Goal: Task Accomplishment & Management: Complete application form

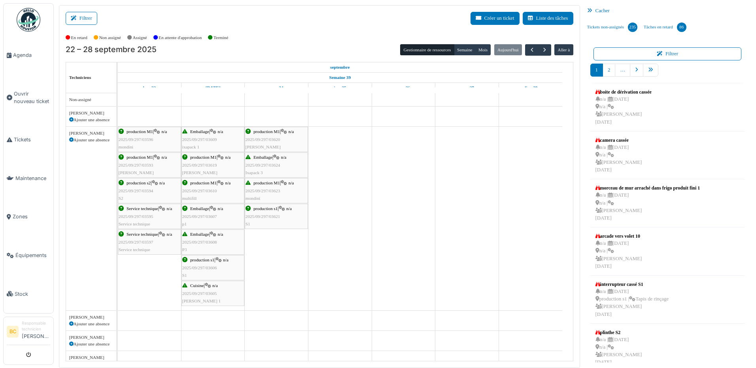
click at [263, 170] on div "Emballage | n/a 2025/09/297/03624 Ixapack 3" at bounding box center [276, 165] width 62 height 23
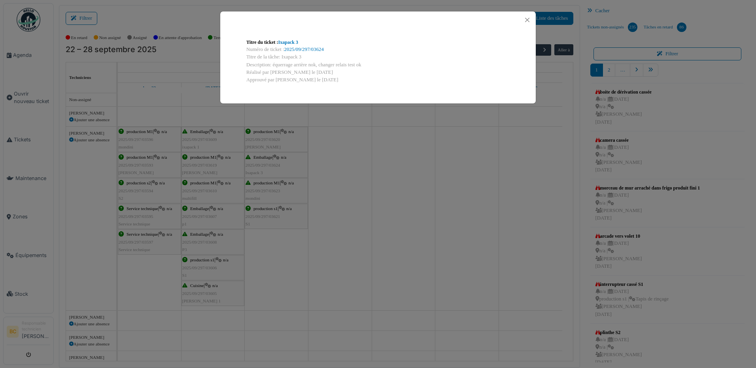
drag, startPoint x: 301, startPoint y: 55, endPoint x: 281, endPoint y: 56, distance: 20.2
click at [281, 56] on div "Titre de la tâche: Ixapack 3" at bounding box center [377, 57] width 263 height 8
copy div "Ixapack 3"
click at [367, 187] on div "Titre du ticket : Ixapack 3 Numéro de ticket : 2025/09/297/03624 Titre de la tâ…" at bounding box center [378, 184] width 756 height 368
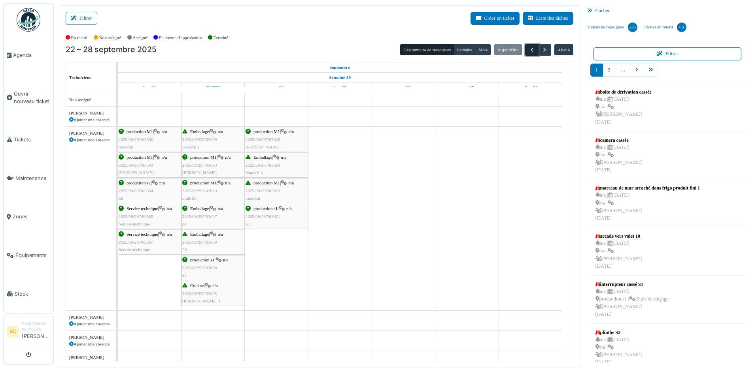
click at [528, 48] on span "button" at bounding box center [531, 50] width 7 height 7
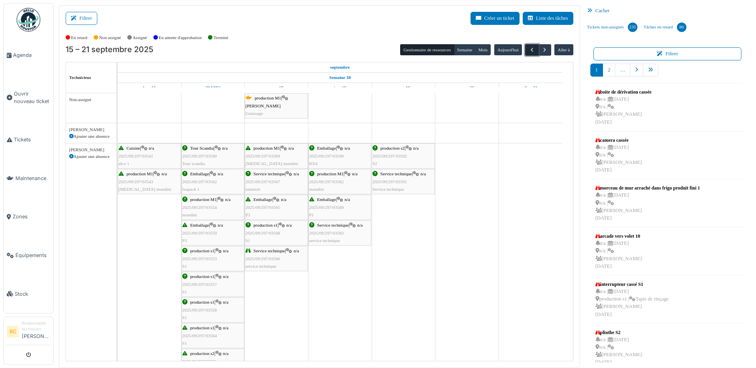
click at [528, 49] on span "button" at bounding box center [531, 50] width 7 height 7
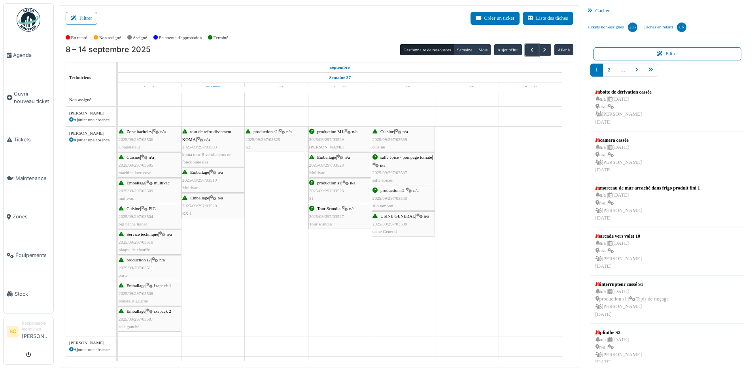
click at [330, 158] on span "Emballage" at bounding box center [326, 157] width 19 height 5
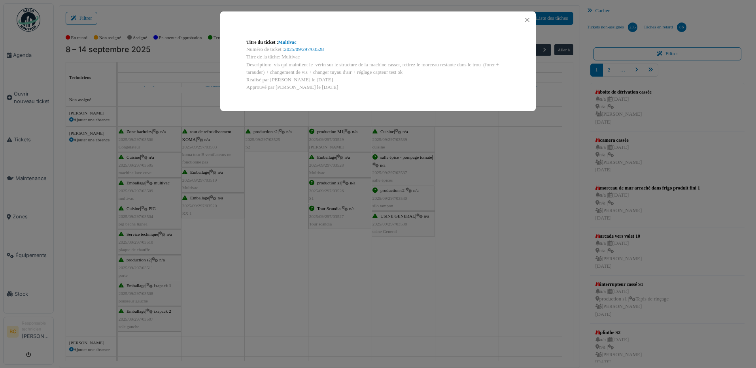
drag, startPoint x: 402, startPoint y: 64, endPoint x: 503, endPoint y: 69, distance: 100.9
click at [503, 69] on div "Description: vis qui maintient le vérin sur le structure de la machine casser, …" at bounding box center [377, 68] width 263 height 15
copy div "retirez le morceau restante dans le trou (forer + tarauder) + changement de vis…"
drag, startPoint x: 274, startPoint y: 62, endPoint x: 401, endPoint y: 64, distance: 126.9
click at [401, 64] on div "Description: vis qui maintient le vérin sur le structure de la machine casser, …" at bounding box center [377, 68] width 263 height 15
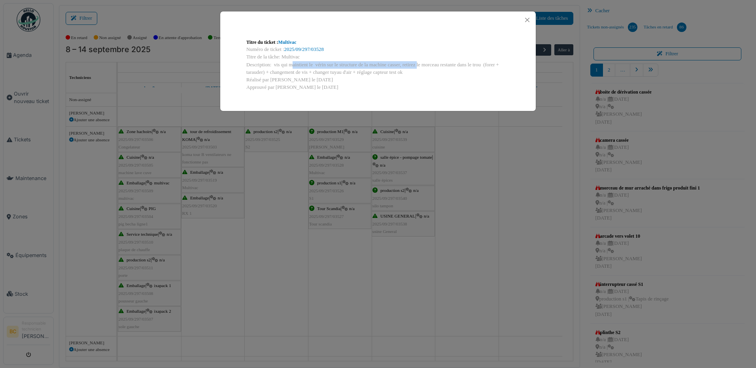
copy div "vis qui maintient le vérin sur le structure de la machine casser,"
click at [420, 86] on div "Approuvé par Brahim Chelouf le 12/09/2025" at bounding box center [377, 88] width 263 height 8
drag, startPoint x: 387, startPoint y: 63, endPoint x: 400, endPoint y: 64, distance: 12.7
click at [400, 64] on div "Description: vis qui maintient le vérin sur le structure de la machine casser, …" at bounding box center [377, 68] width 263 height 15
copy div "casser"
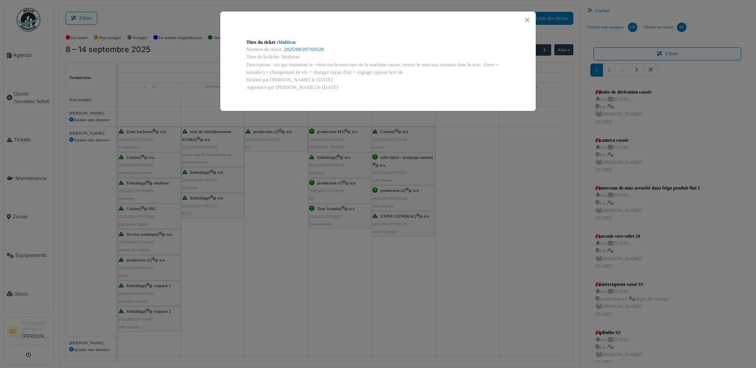
click at [274, 302] on div "Titre du ticket : Multivac Numéro de ticket : 2025/09/297/03528 Titre de la tâc…" at bounding box center [378, 184] width 756 height 368
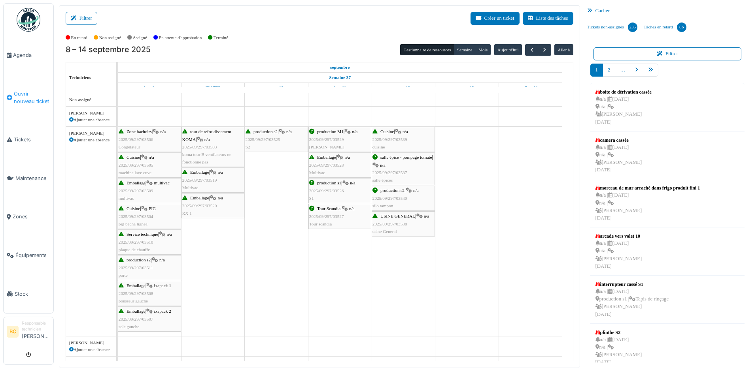
click at [28, 94] on span "Ouvrir nouveau ticket" at bounding box center [32, 97] width 36 height 15
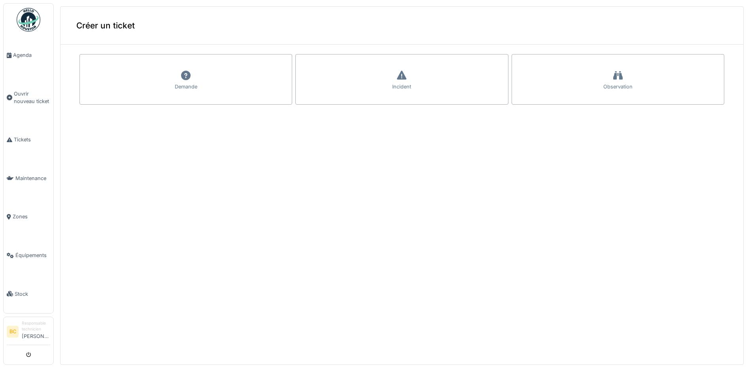
click at [112, 89] on div "Demande" at bounding box center [185, 79] width 213 height 51
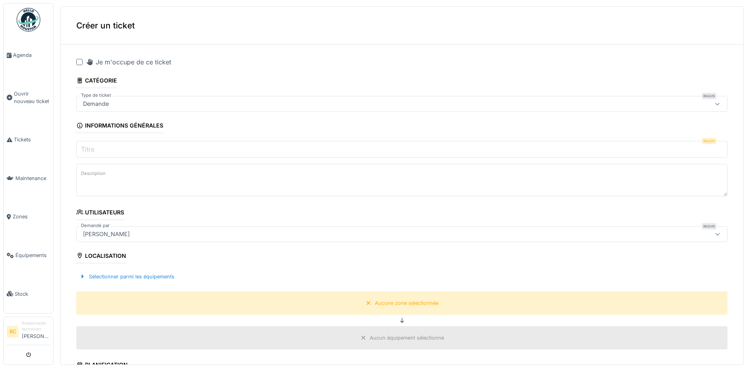
click at [78, 62] on div at bounding box center [79, 62] width 6 height 6
click at [102, 147] on input "Titre" at bounding box center [401, 149] width 651 height 17
drag, startPoint x: 102, startPoint y: 147, endPoint x: 94, endPoint y: 178, distance: 31.9
click at [94, 178] on label "Description" at bounding box center [93, 174] width 28 height 10
click at [94, 178] on textarea "Description" at bounding box center [401, 180] width 651 height 32
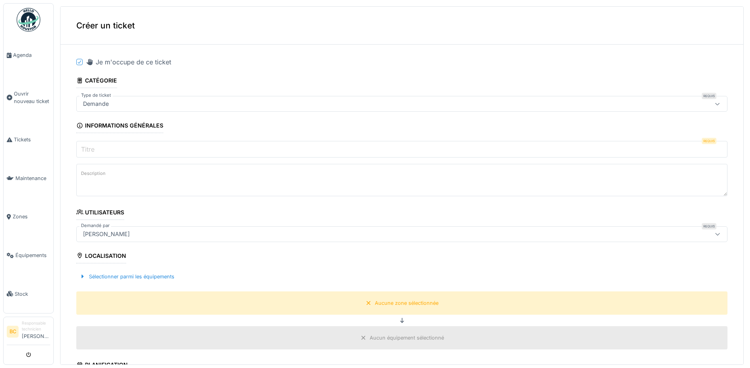
drag, startPoint x: 94, startPoint y: 178, endPoint x: 140, endPoint y: 168, distance: 47.7
click at [140, 168] on textarea "Description" at bounding box center [401, 180] width 651 height 32
paste textarea "**********"
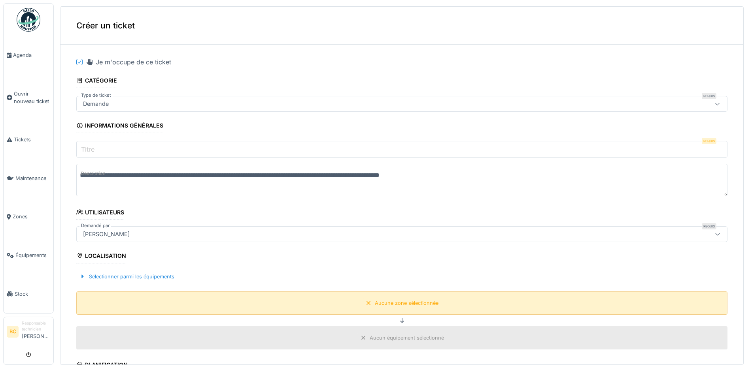
type textarea "**********"
click at [381, 301] on div "Aucune zone sélectionnée" at bounding box center [407, 304] width 64 height 8
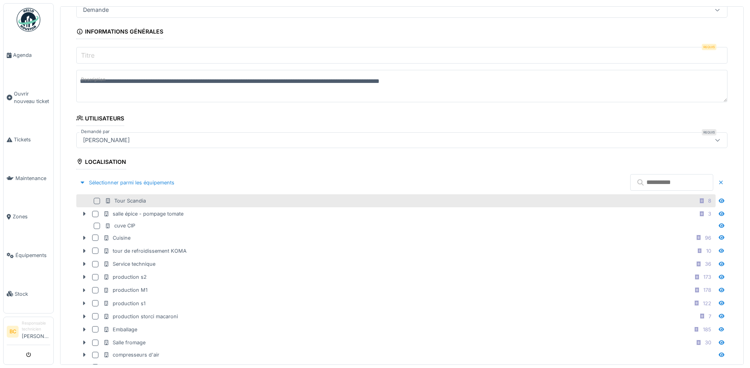
scroll to position [119, 0]
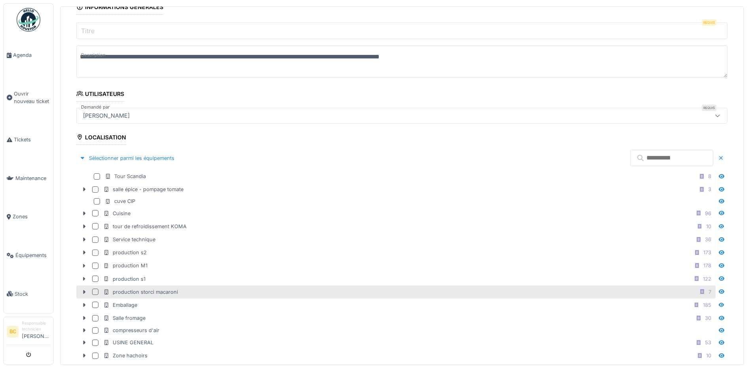
click at [145, 293] on div "production storci macaroni" at bounding box center [140, 292] width 75 height 8
click at [82, 292] on icon at bounding box center [84, 292] width 6 height 5
click at [104, 33] on input "Titre" at bounding box center [401, 31] width 651 height 17
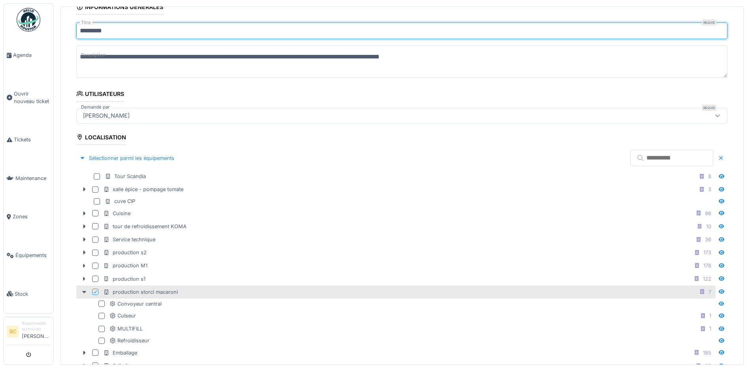
type input "*********"
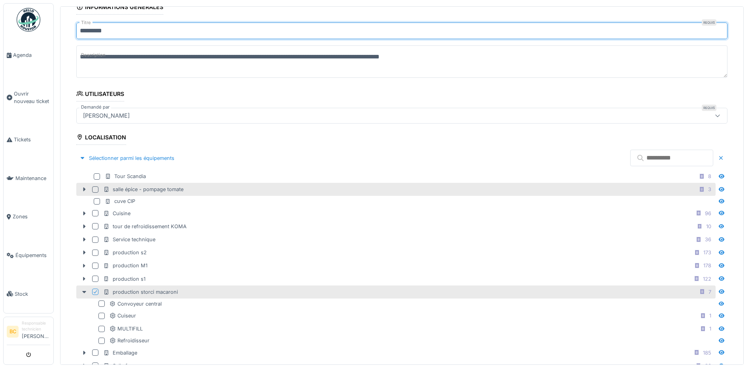
drag, startPoint x: 92, startPoint y: 31, endPoint x: 289, endPoint y: 188, distance: 252.3
click at [289, 188] on div "salle épice - pompage tomate 3" at bounding box center [408, 190] width 611 height 10
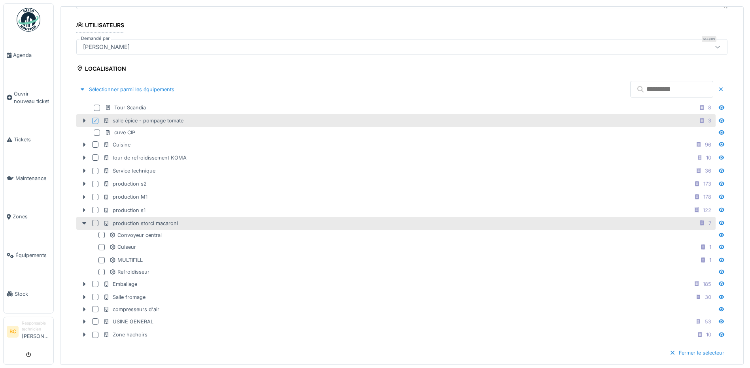
scroll to position [158, 0]
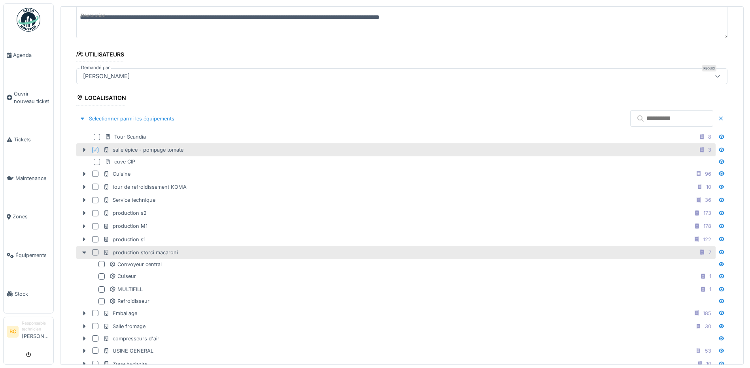
click at [94, 251] on div at bounding box center [95, 252] width 6 height 6
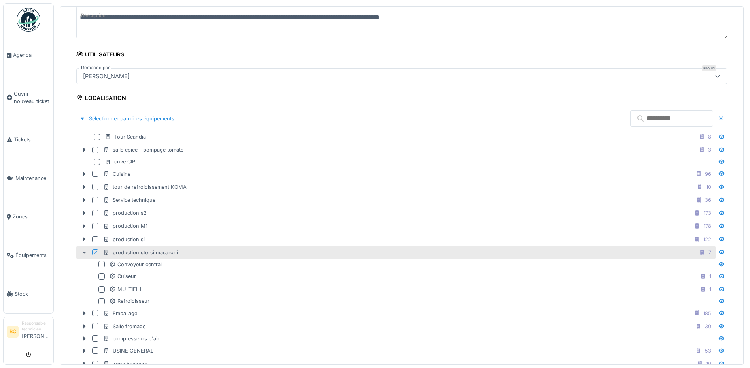
click at [84, 252] on icon at bounding box center [84, 253] width 4 height 2
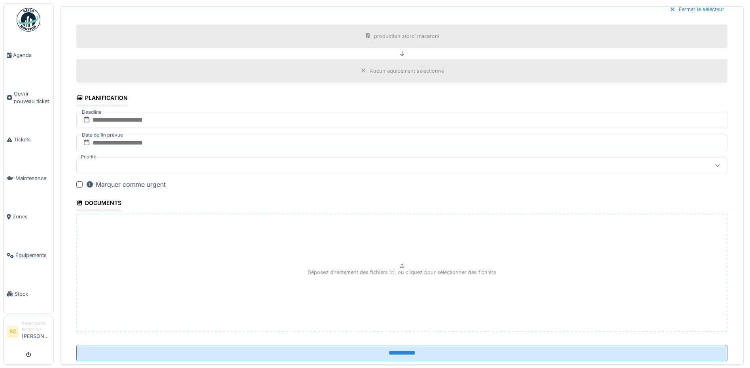
scroll to position [502, 0]
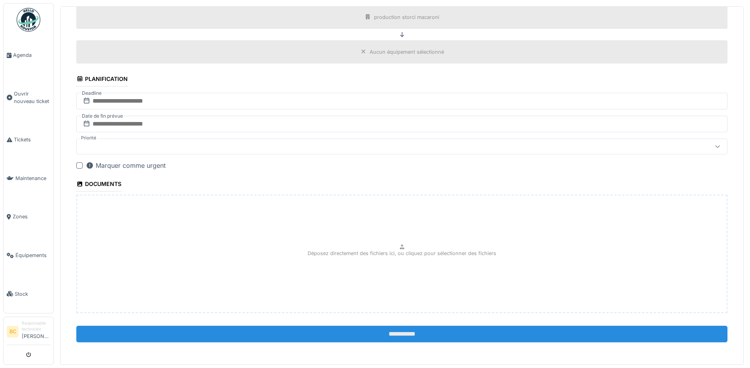
click at [376, 334] on input "**********" at bounding box center [401, 334] width 651 height 17
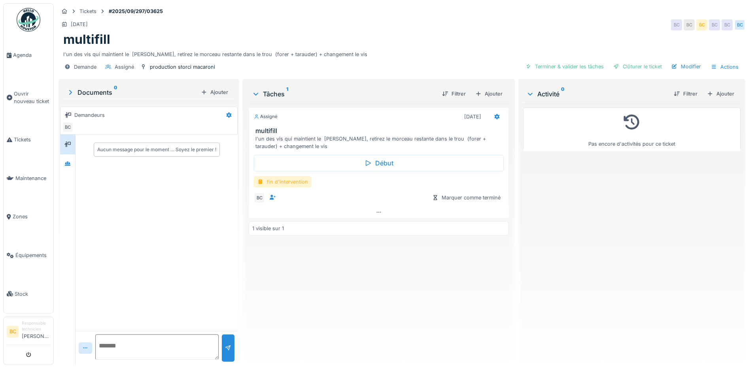
click at [283, 183] on div "fin d'intervention" at bounding box center [283, 181] width 58 height 11
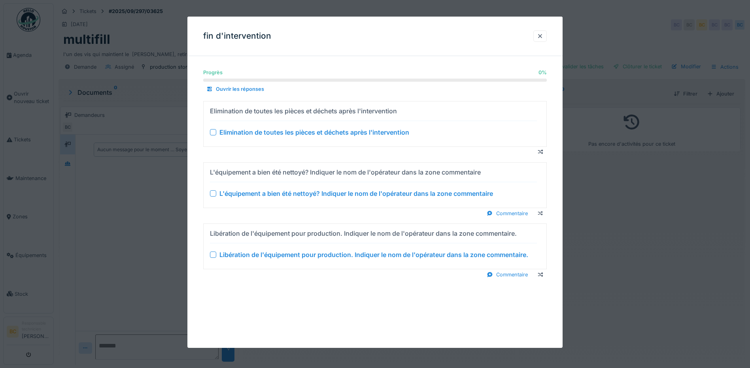
click at [292, 133] on div "Elimination de toutes les pièces et déchets après l'intervention" at bounding box center [314, 132] width 190 height 9
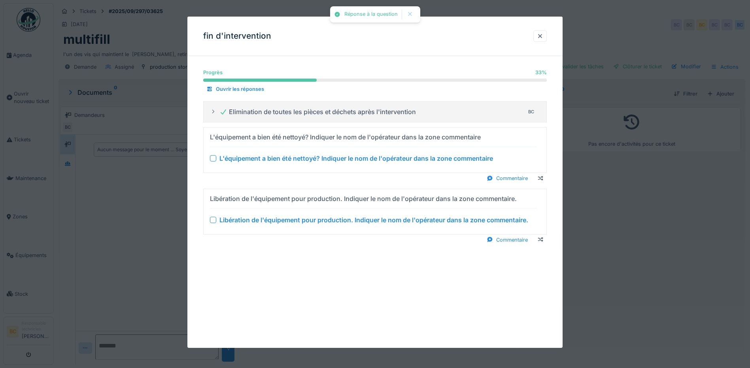
click at [305, 158] on div "L'équipement a bien été nettoyé? Indiquer le nom de l'opérateur dans la zone co…" at bounding box center [355, 158] width 273 height 9
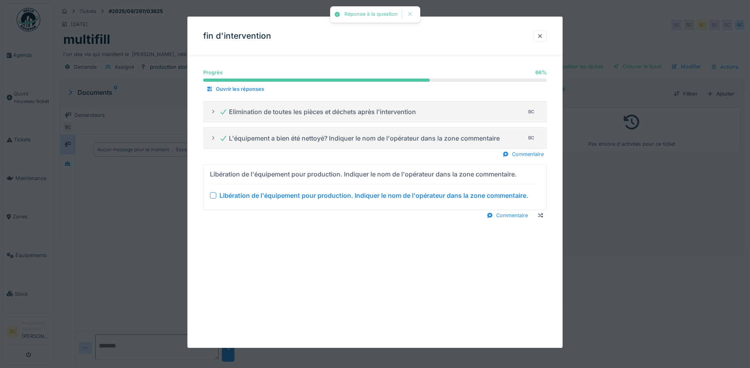
drag, startPoint x: 321, startPoint y: 198, endPoint x: 331, endPoint y: 198, distance: 9.5
click at [322, 198] on div "Libération de l'équipement pour production. Indiquer le nom de l'opérateur dans…" at bounding box center [373, 195] width 309 height 9
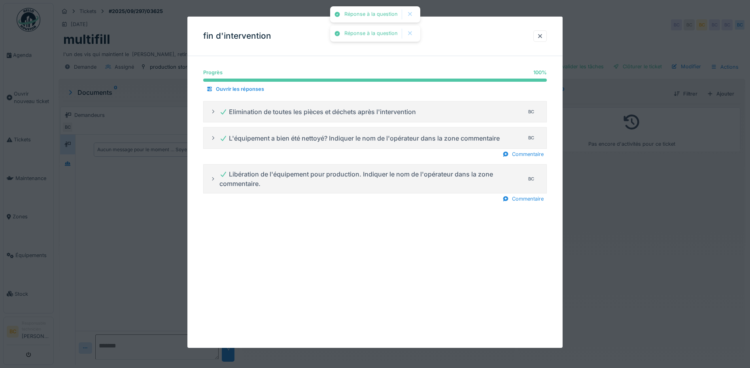
drag, startPoint x: 696, startPoint y: 218, endPoint x: 565, endPoint y: 218, distance: 131.6
click at [696, 218] on div at bounding box center [375, 184] width 750 height 368
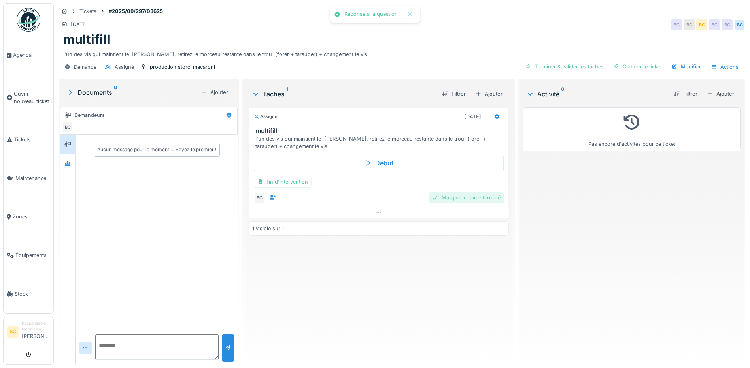
click at [464, 196] on div "Marquer comme terminé" at bounding box center [466, 197] width 75 height 11
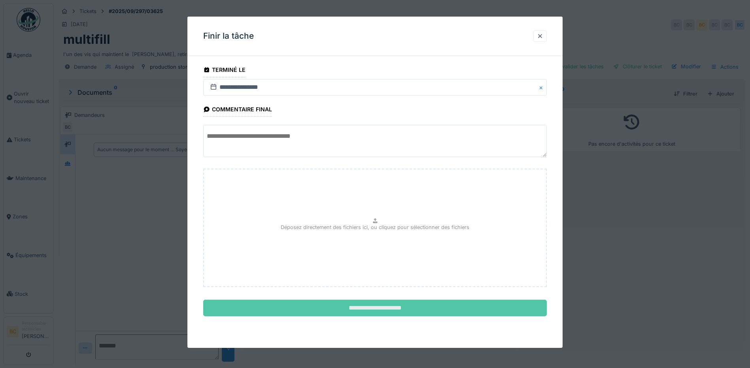
click at [400, 308] on input "**********" at bounding box center [374, 308] width 343 height 17
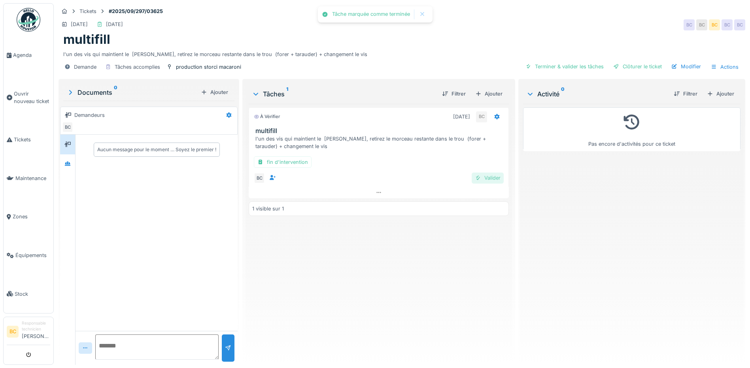
click at [488, 179] on div "Valider" at bounding box center [487, 178] width 32 height 11
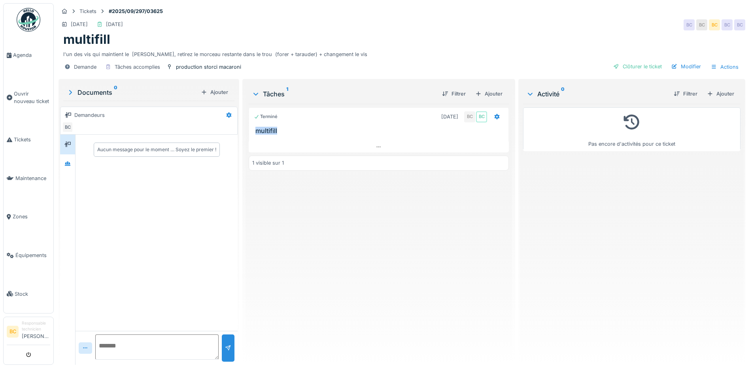
drag, startPoint x: 278, startPoint y: 130, endPoint x: 254, endPoint y: 130, distance: 24.5
click at [255, 130] on h3 "multifill" at bounding box center [380, 131] width 250 height 8
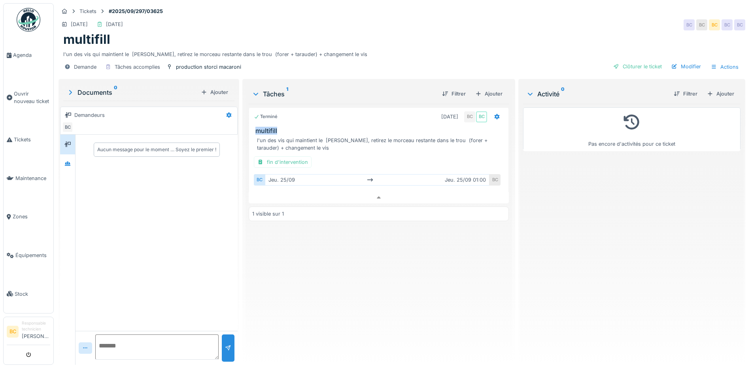
copy h3 "multifill"
click at [627, 233] on div "Pas encore d'activités pour ce ticket" at bounding box center [631, 231] width 217 height 255
click at [24, 54] on span "Agenda" at bounding box center [31, 55] width 37 height 8
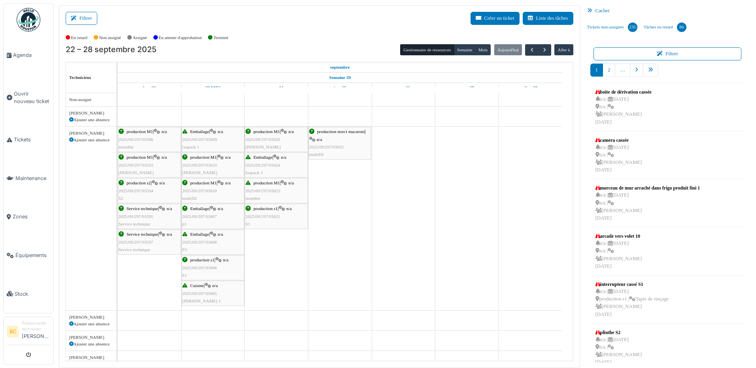
click at [337, 143] on div "production storci macaroni | n/a 2025/09/297/03625 multifill" at bounding box center [339, 143] width 61 height 30
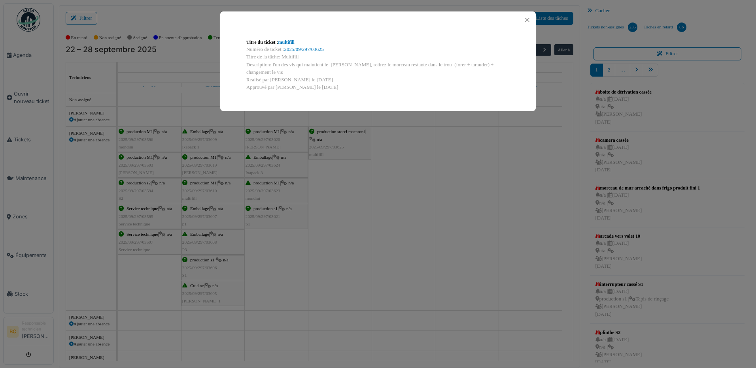
click at [415, 173] on div "Titre du ticket : multifill Numéro de ticket : 2025/09/297/03625 Titre de la tâ…" at bounding box center [378, 184] width 756 height 368
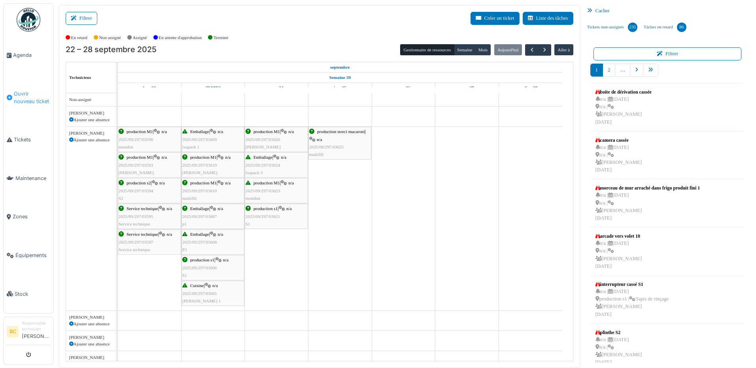
click at [30, 96] on span "Ouvrir nouveau ticket" at bounding box center [32, 97] width 36 height 15
